Goal: Task Accomplishment & Management: Use online tool/utility

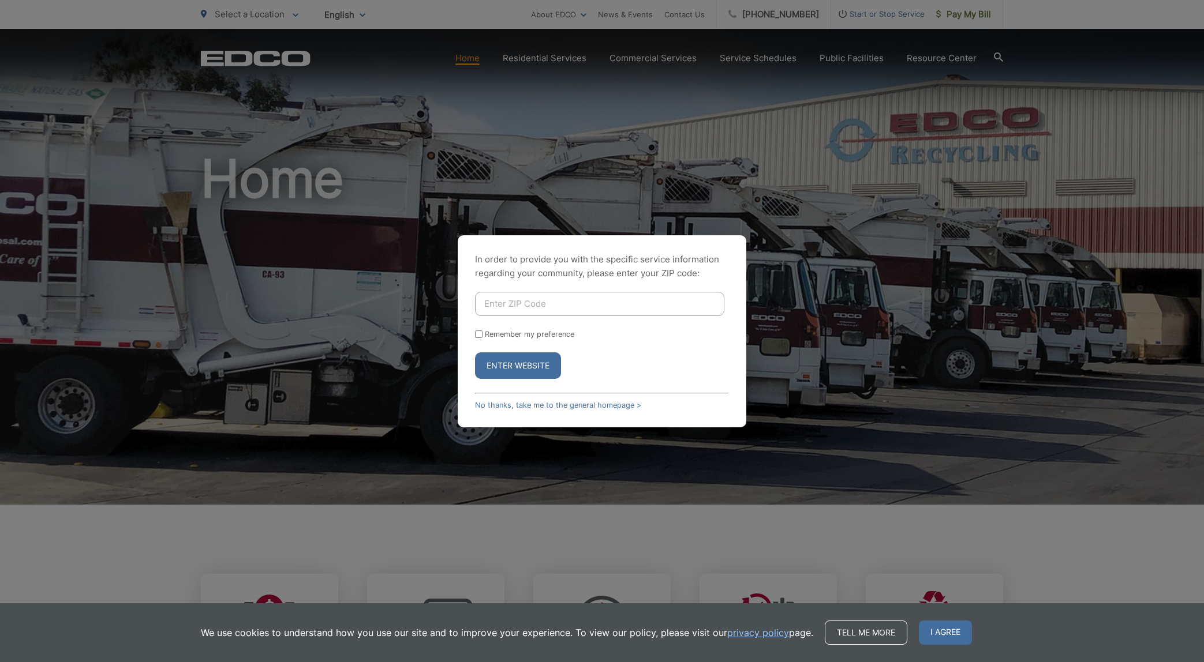
click at [516, 306] on input "Enter ZIP Code" at bounding box center [599, 304] width 249 height 24
type input "92024"
click at [477, 332] on input "Remember my preference" at bounding box center [479, 335] width 8 height 8
checkbox input "true"
click at [511, 366] on button "Enter Website" at bounding box center [518, 366] width 86 height 27
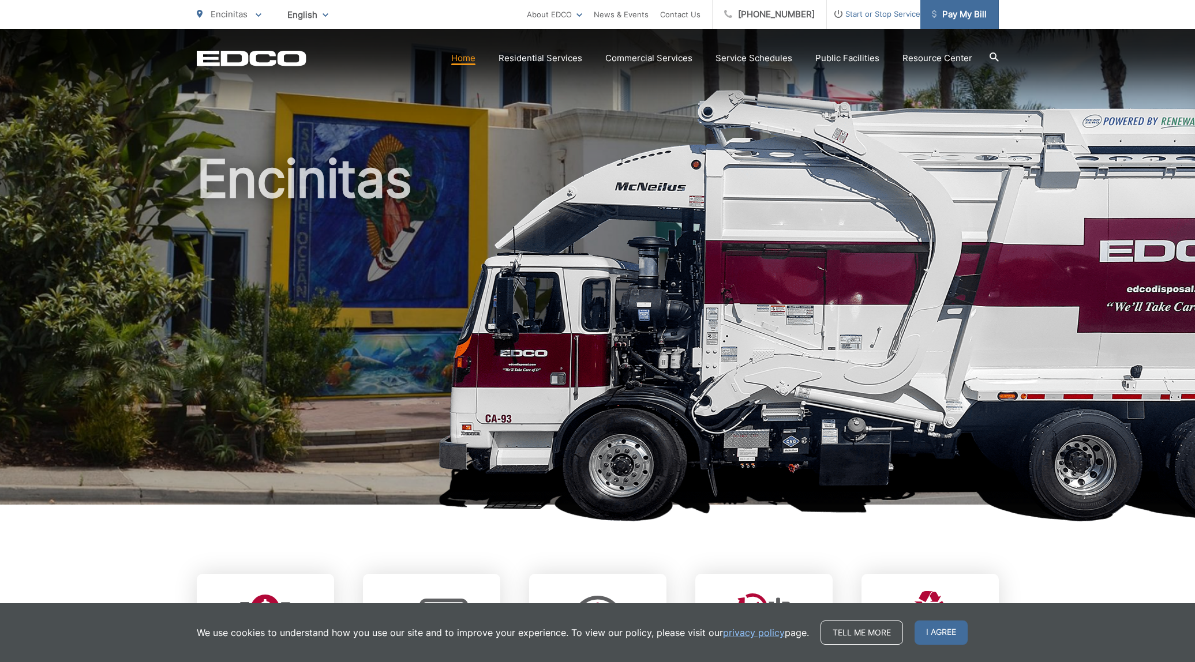
click at [969, 14] on span "Pay My Bill" at bounding box center [959, 15] width 55 height 14
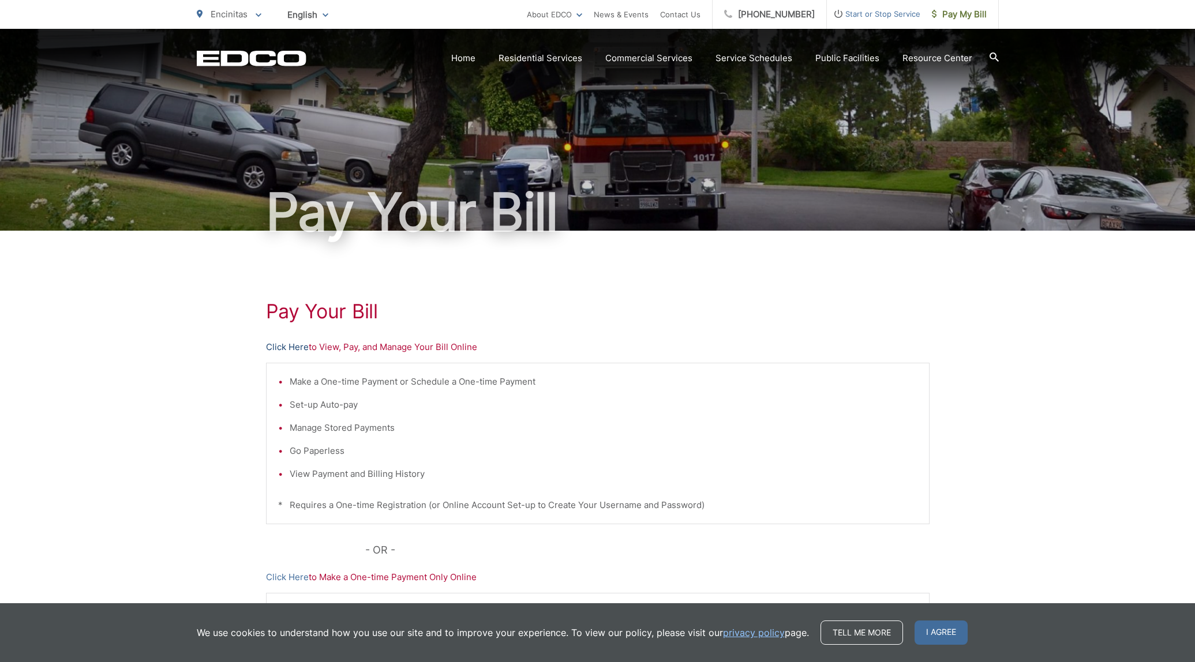
click at [291, 347] on link "Click Here" at bounding box center [287, 347] width 43 height 14
